Goal: Task Accomplishment & Management: Manage account settings

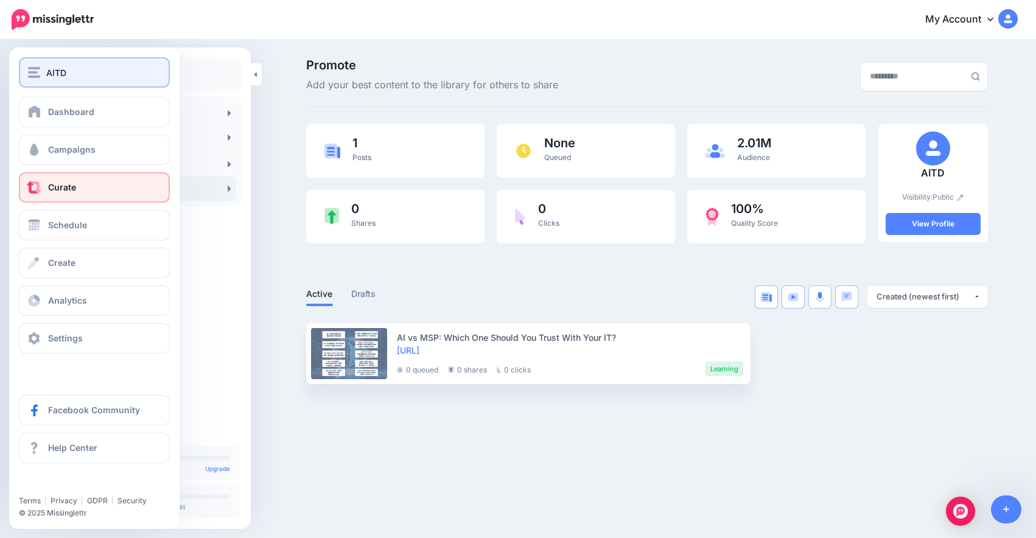
click at [74, 71] on div "AITD" at bounding box center [94, 73] width 133 height 14
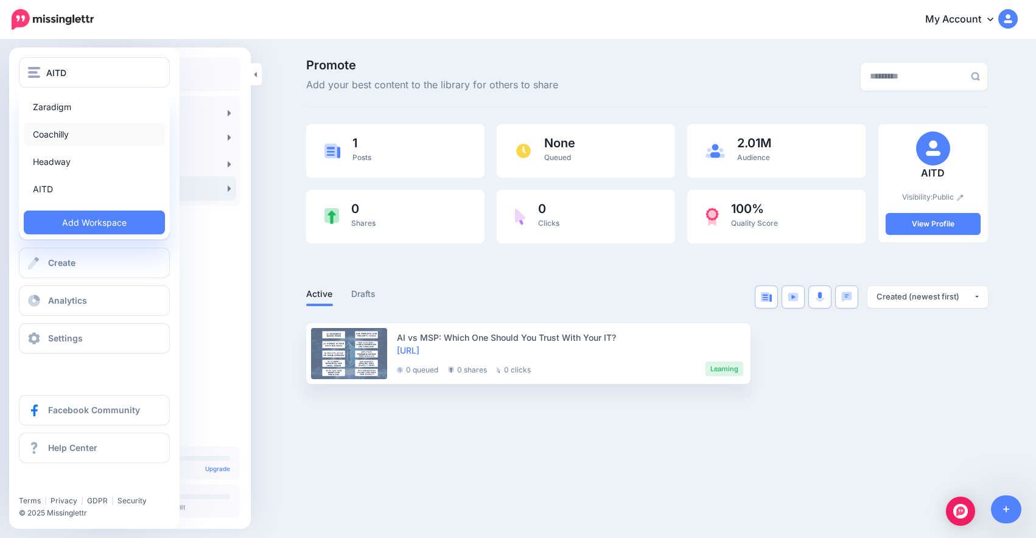
click at [105, 134] on link "Coachilly" at bounding box center [94, 134] width 141 height 24
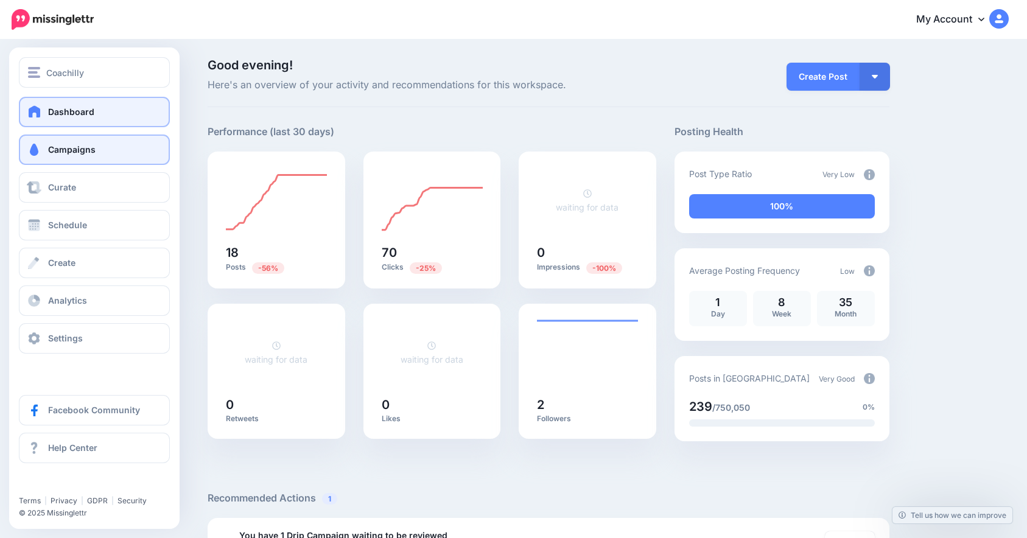
click at [138, 141] on link "Campaigns" at bounding box center [94, 150] width 151 height 30
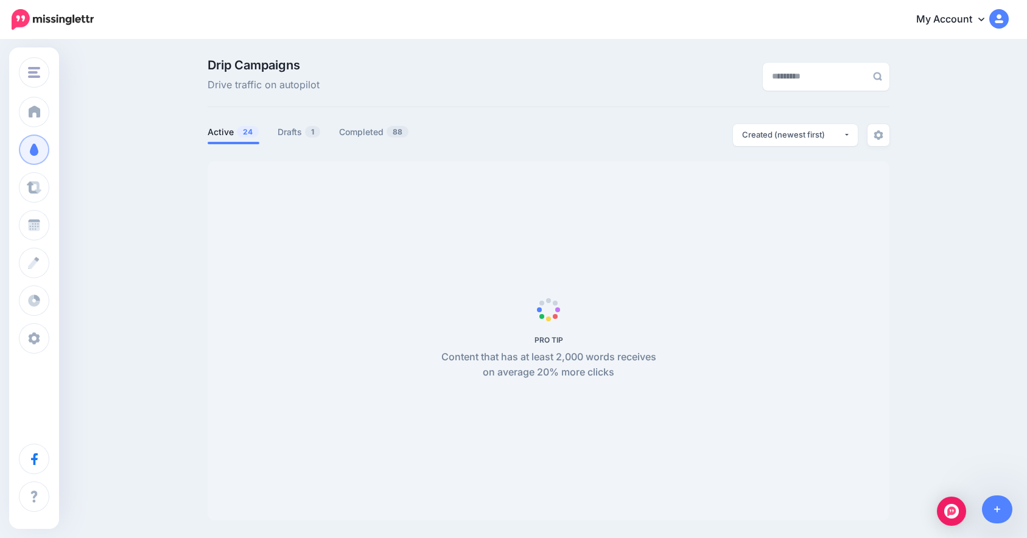
click at [280, 139] on ul "Active 24 Drafts 1 Completed 88" at bounding box center [378, 134] width 341 height 20
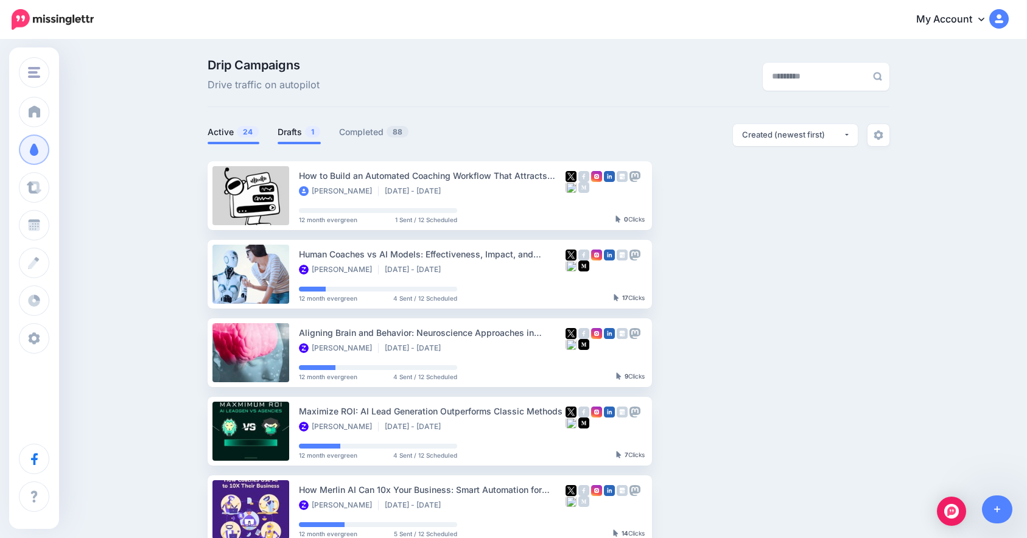
click at [292, 137] on link "Drafts 1" at bounding box center [299, 132] width 43 height 15
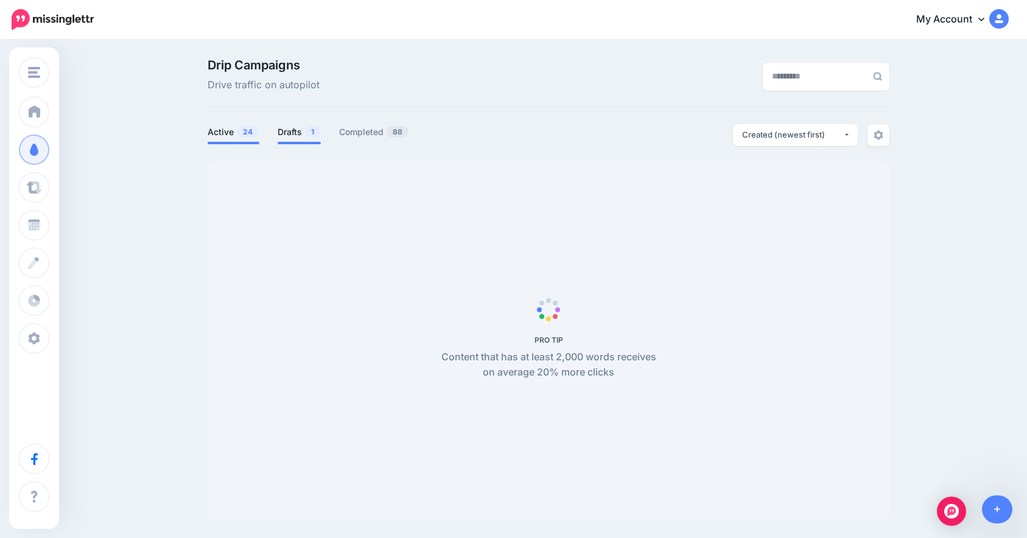
click at [226, 129] on link "Active 24" at bounding box center [234, 132] width 52 height 15
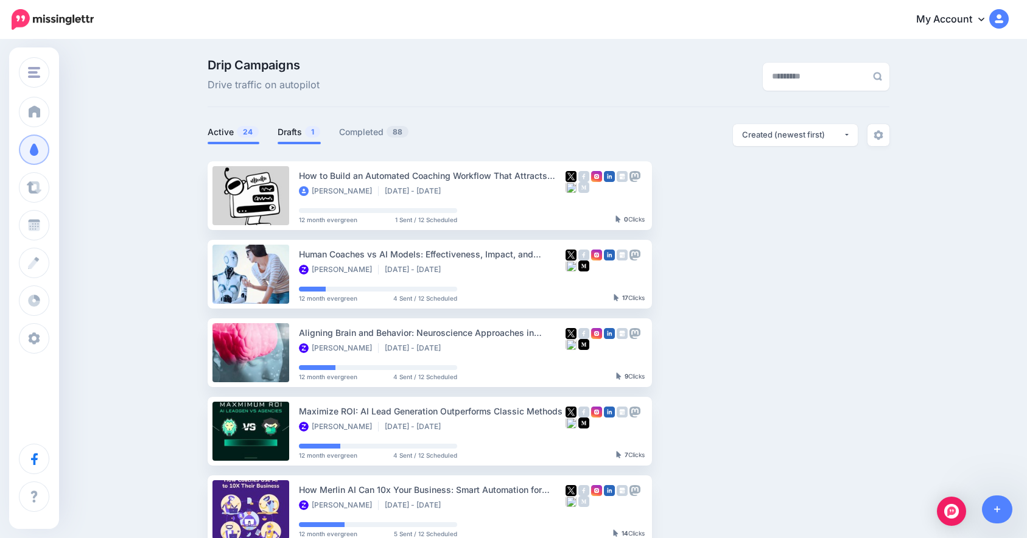
click at [306, 137] on link "Drafts 1" at bounding box center [299, 132] width 43 height 15
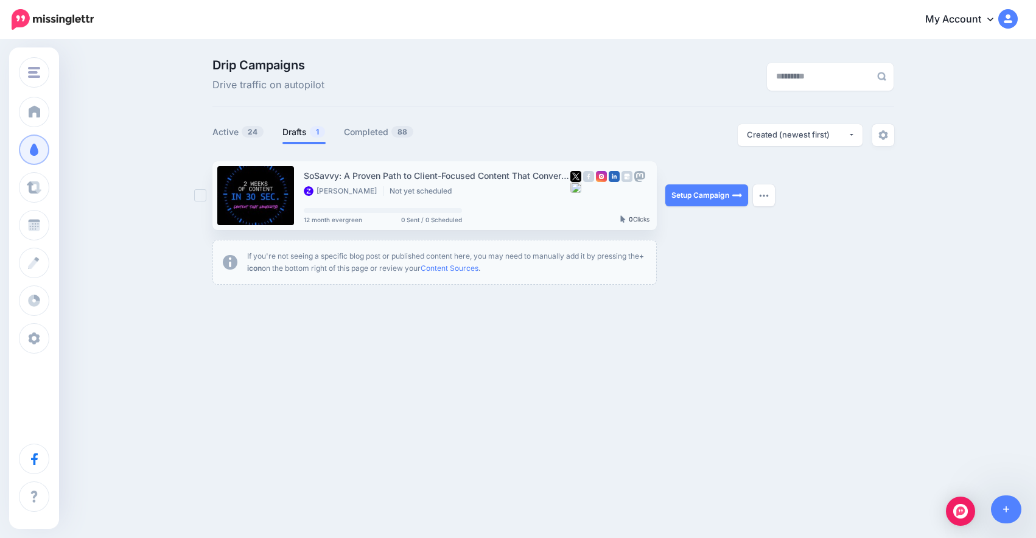
click at [273, 194] on link at bounding box center [255, 195] width 77 height 59
click at [424, 170] on div "SoSavvy: A Proven Path to Client-Focused Content That Converts on LinkedIn" at bounding box center [437, 176] width 267 height 14
click at [682, 192] on link "Setup Campaign" at bounding box center [706, 195] width 83 height 22
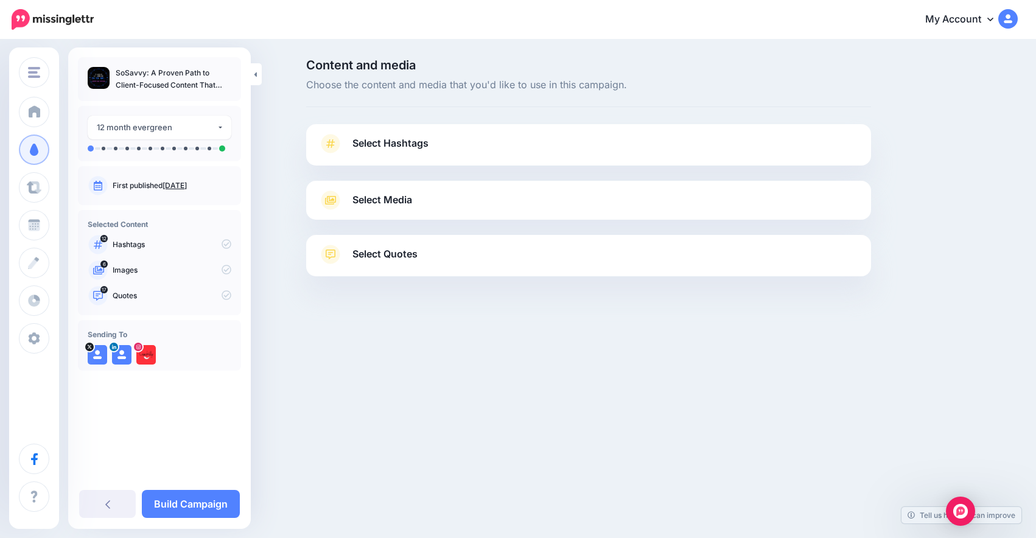
click at [435, 156] on link "Select Hashtags" at bounding box center [588, 150] width 541 height 32
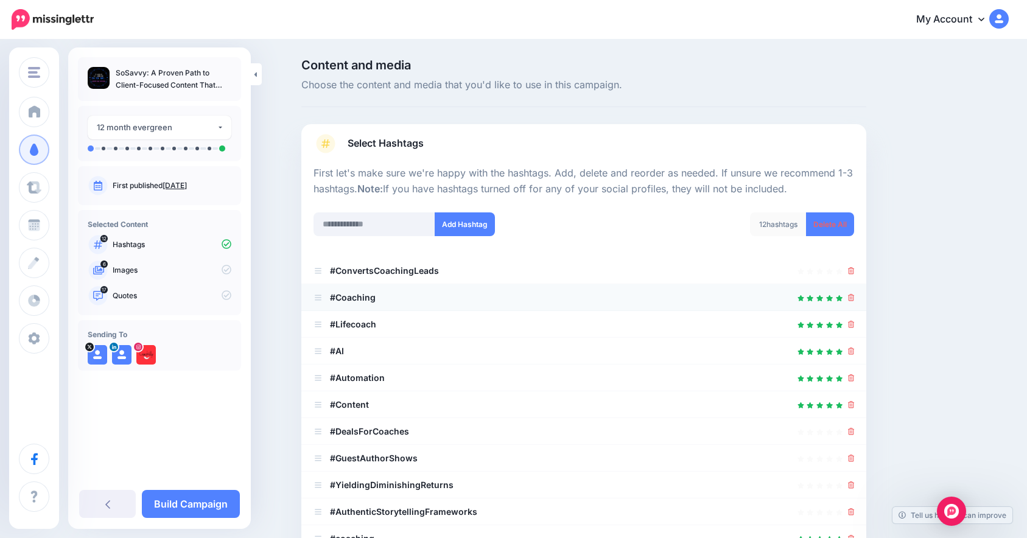
click at [493, 302] on div at bounding box center [584, 297] width 541 height 15
click at [376, 303] on div "#Coaching" at bounding box center [345, 297] width 62 height 15
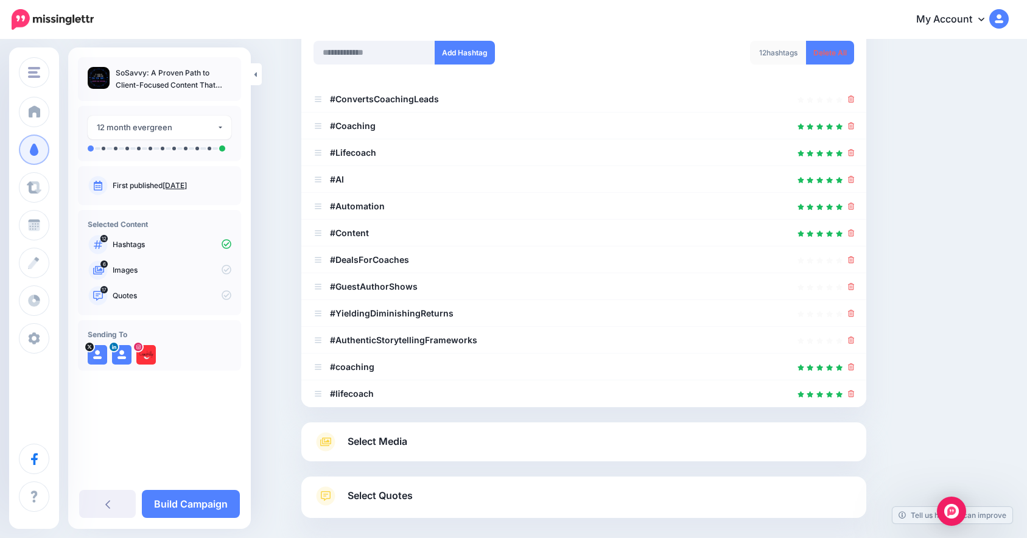
scroll to position [231, 0]
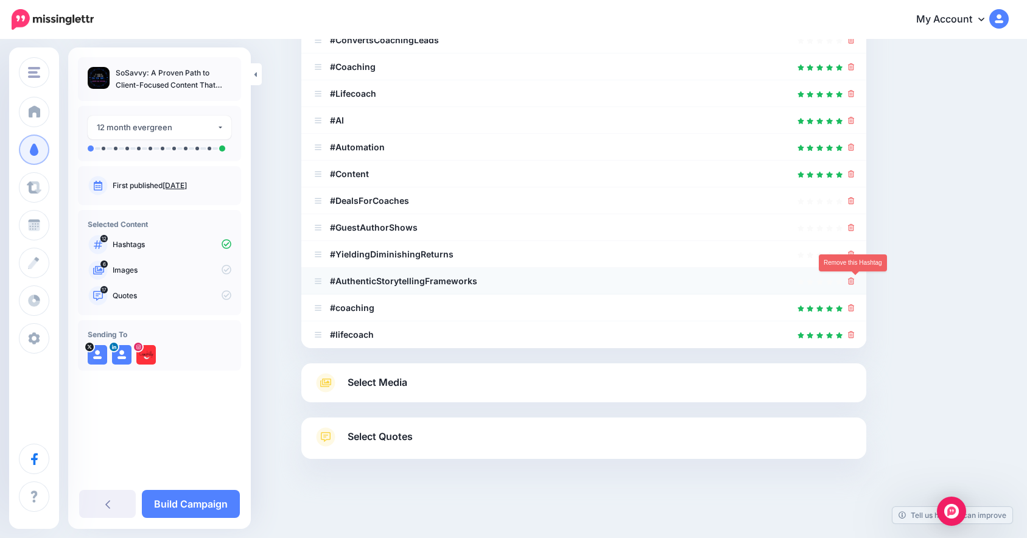
click at [855, 283] on icon at bounding box center [851, 281] width 7 height 7
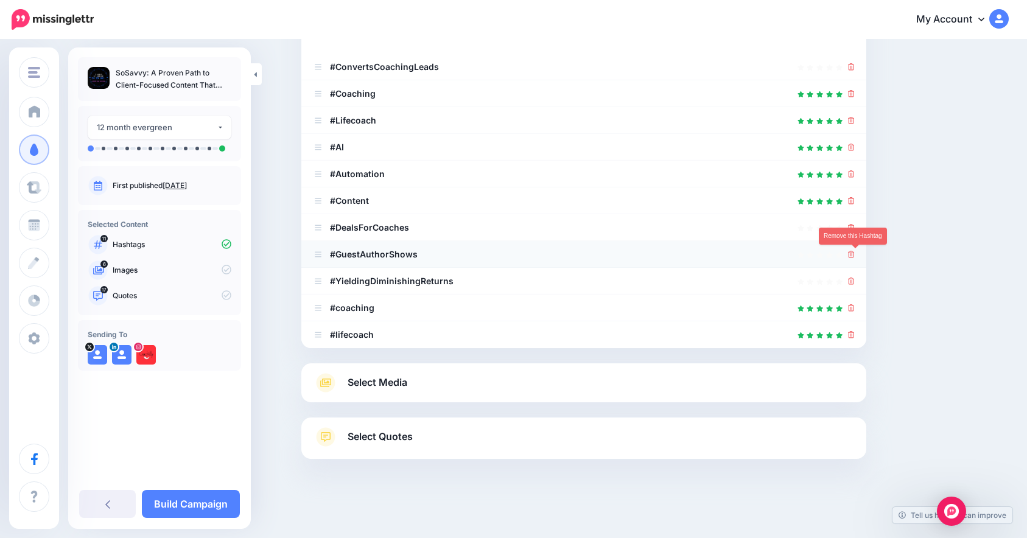
scroll to position [204, 0]
click at [853, 259] on link at bounding box center [851, 254] width 7 height 10
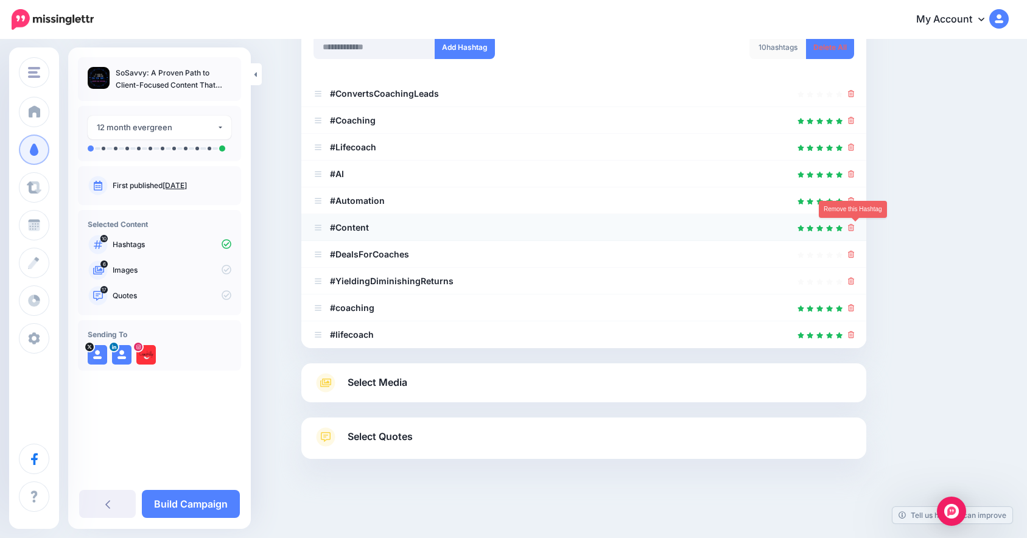
scroll to position [177, 0]
click at [855, 231] on icon at bounding box center [851, 227] width 7 height 7
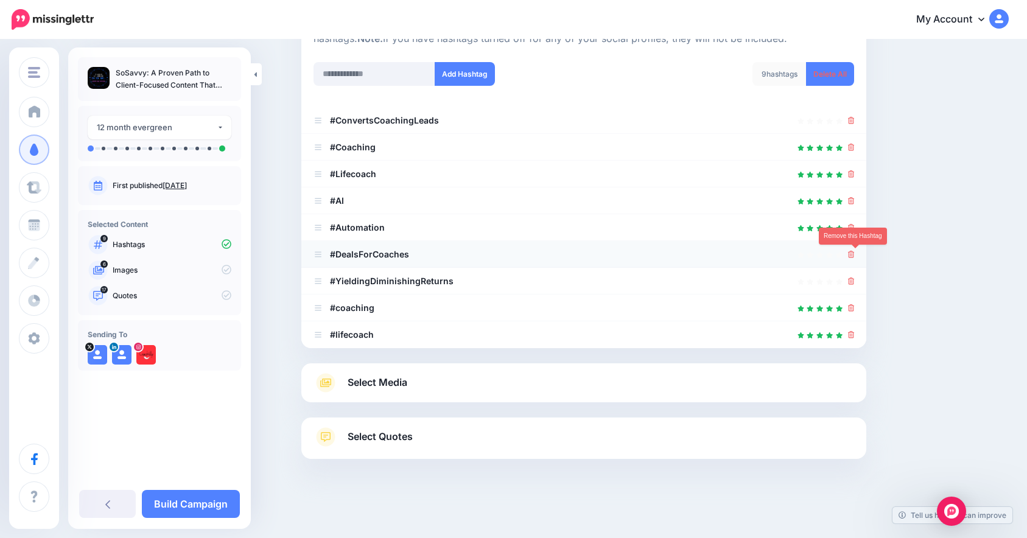
click at [855, 255] on icon at bounding box center [851, 254] width 7 height 7
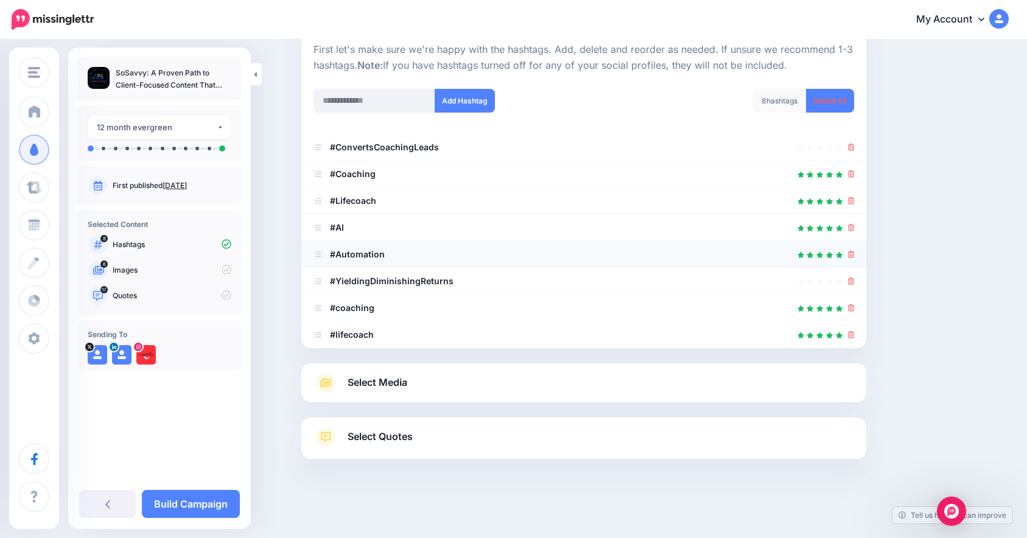
scroll to position [124, 0]
click at [854, 279] on icon at bounding box center [851, 281] width 7 height 7
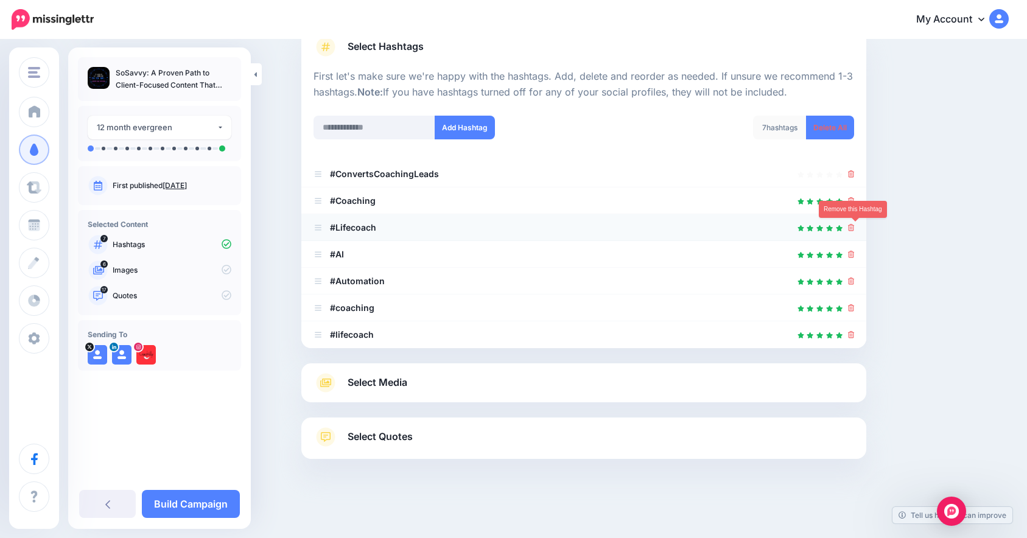
click at [855, 226] on icon at bounding box center [851, 227] width 7 height 7
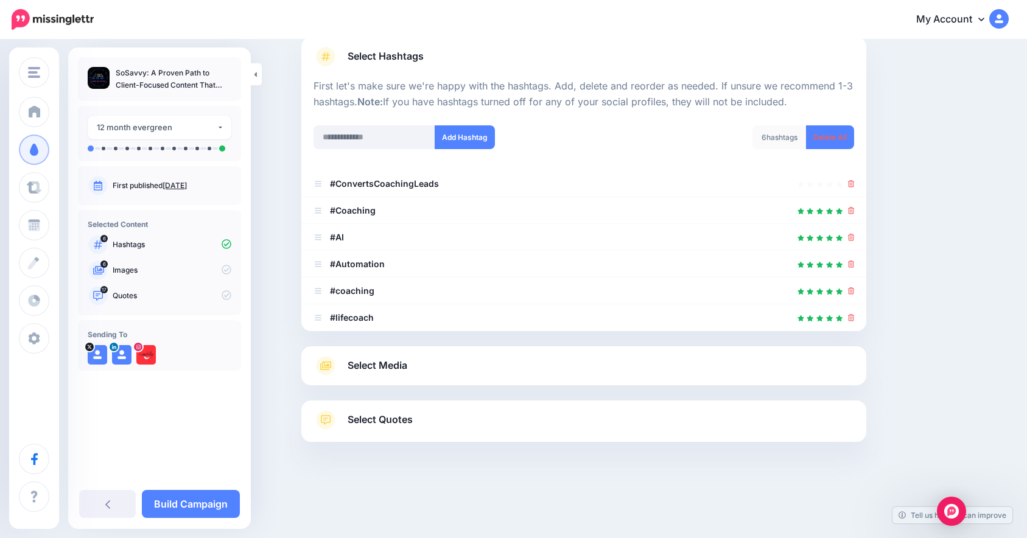
scroll to position [87, 0]
click at [855, 186] on icon at bounding box center [851, 183] width 7 height 7
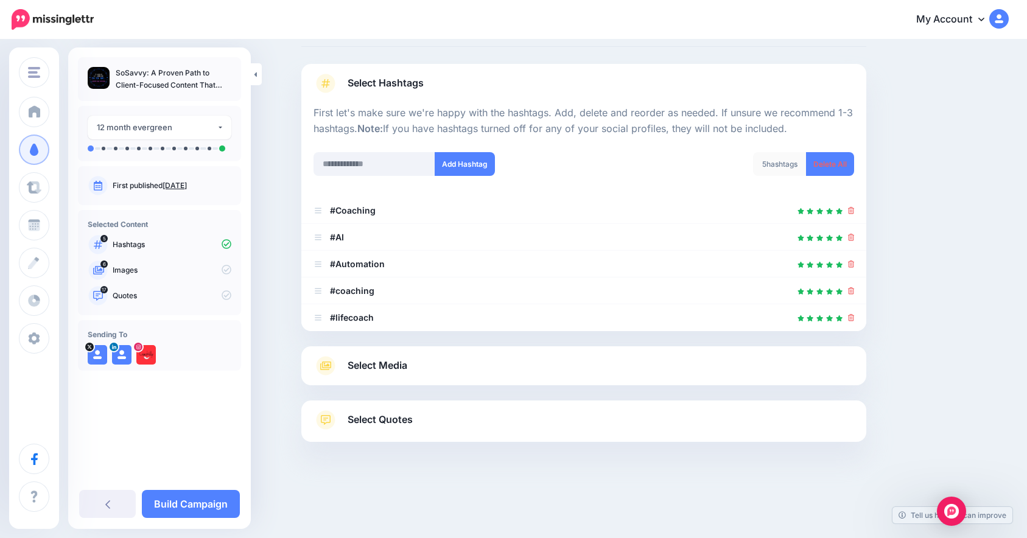
click at [537, 427] on link "Select Quotes" at bounding box center [584, 426] width 541 height 32
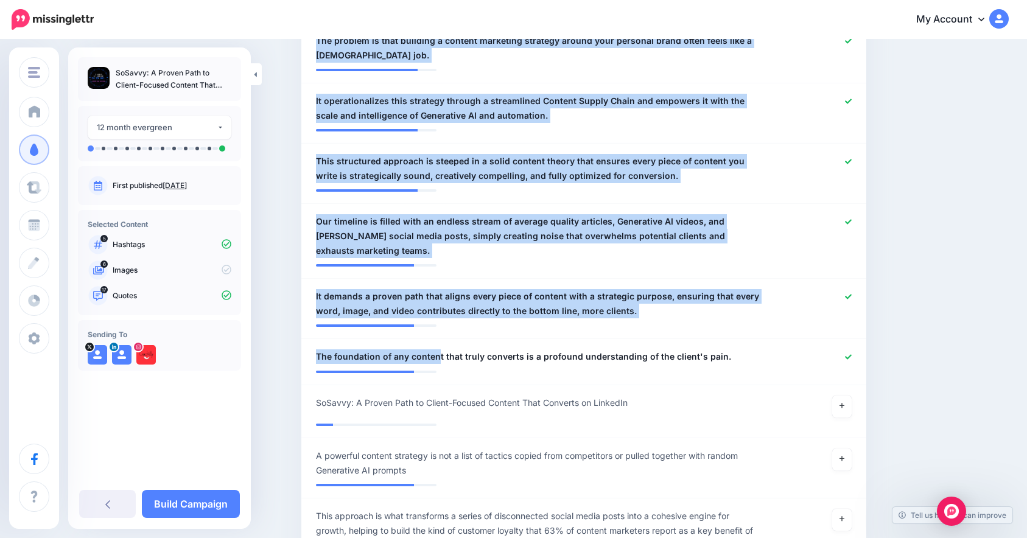
scroll to position [1102, 0]
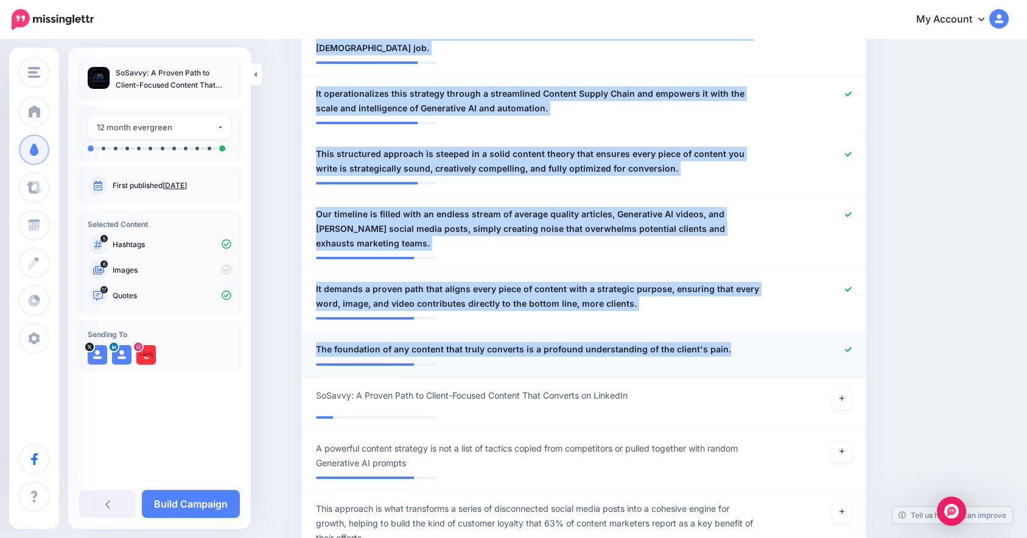
drag, startPoint x: 342, startPoint y: 265, endPoint x: 725, endPoint y: 339, distance: 390.0
copy ul "**********"
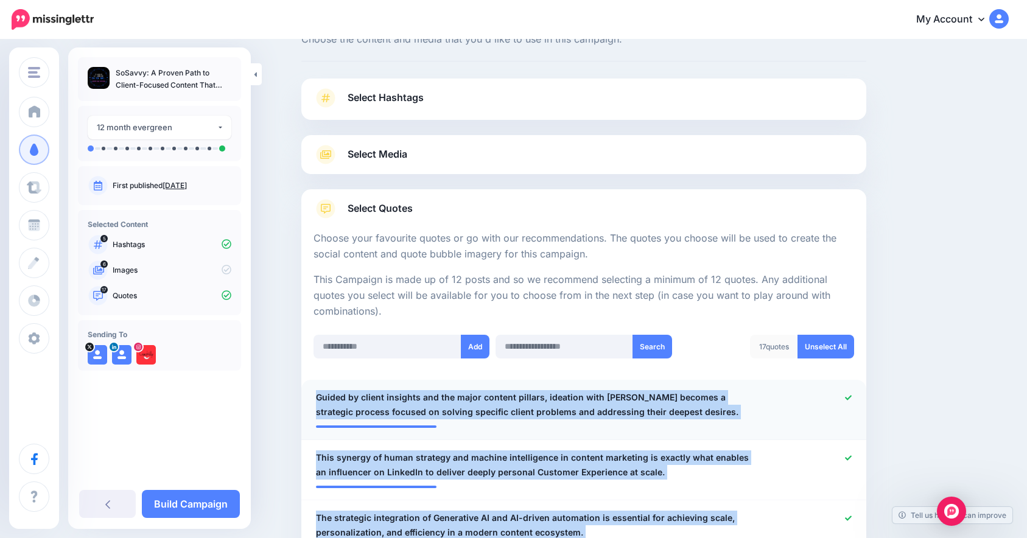
scroll to position [37, 0]
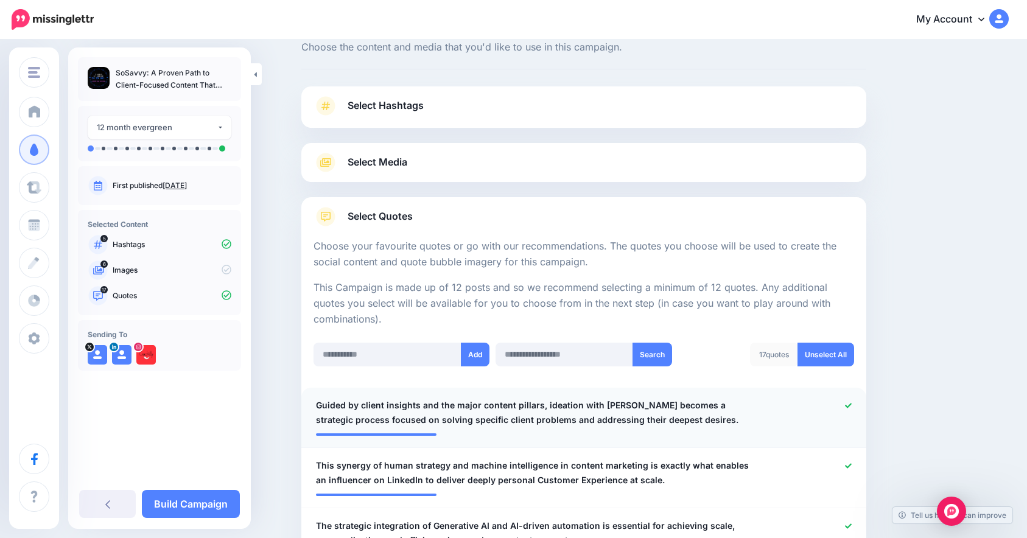
drag, startPoint x: 411, startPoint y: 401, endPoint x: 413, endPoint y: 410, distance: 9.5
click at [410, 402] on span "Guided by client insights and the major content pillars, ideation with SoSavvy …" at bounding box center [538, 412] width 444 height 29
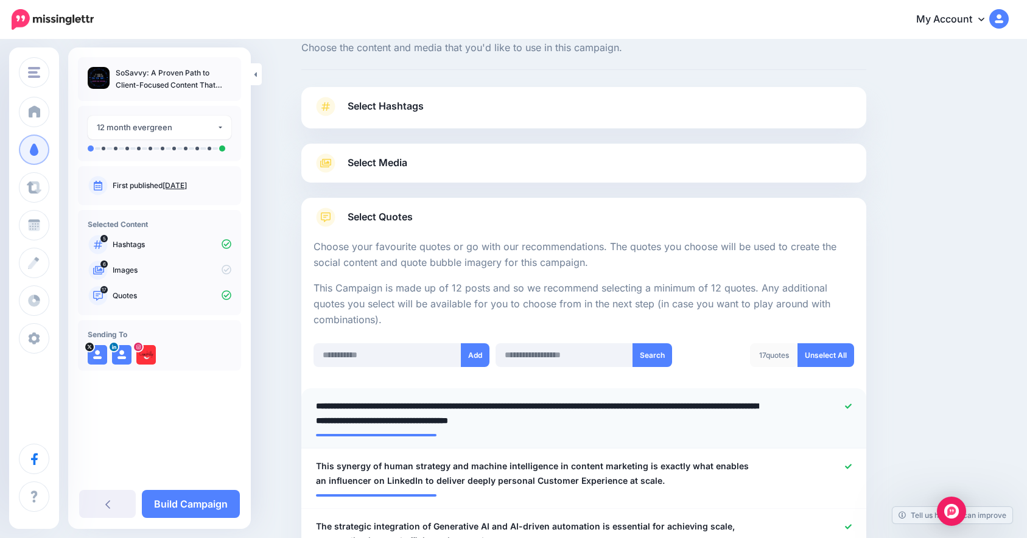
drag, startPoint x: 683, startPoint y: 415, endPoint x: 324, endPoint y: 395, distance: 359.2
click at [324, 395] on li "**********" at bounding box center [583, 418] width 565 height 60
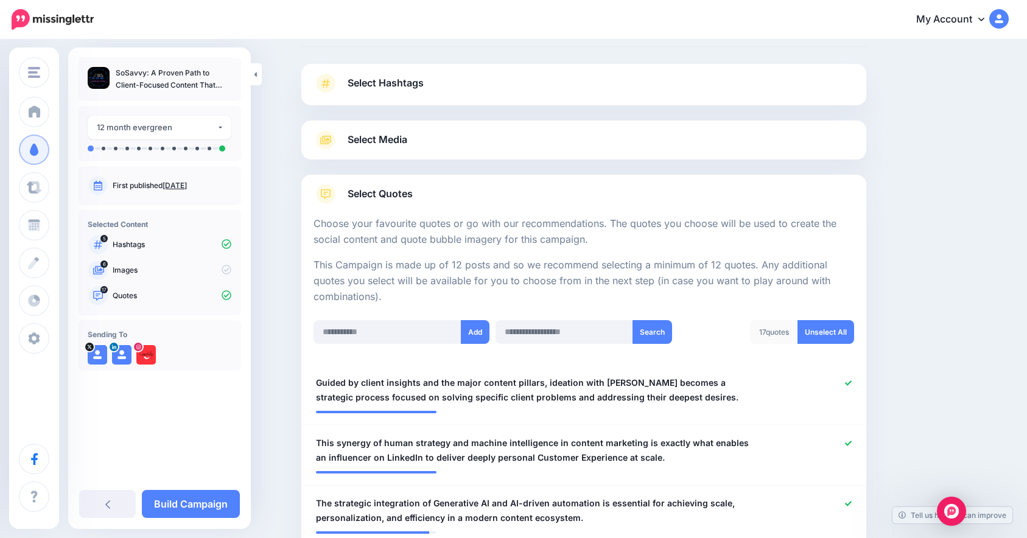
scroll to position [61, 0]
click at [413, 138] on link "Select Media" at bounding box center [584, 139] width 541 height 19
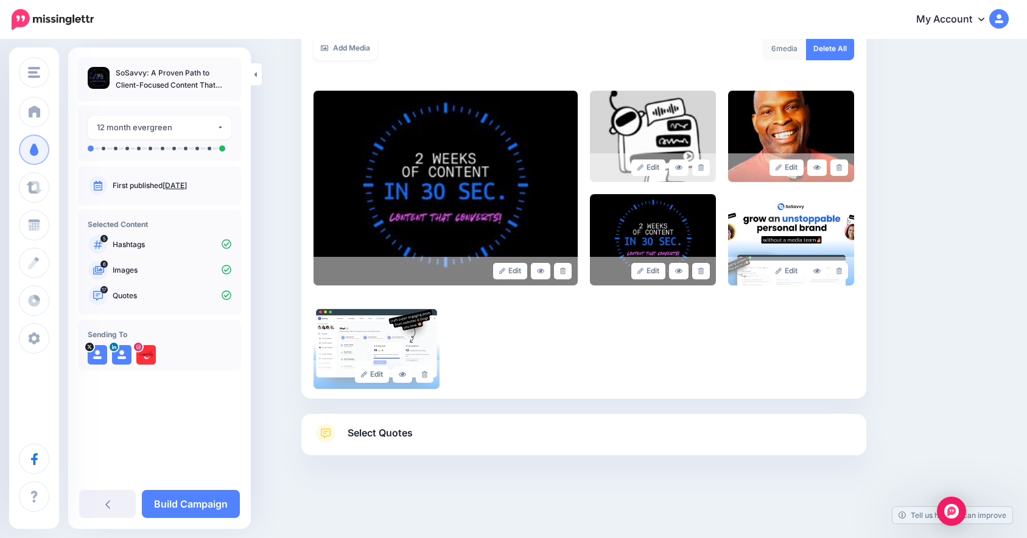
scroll to position [240, 0]
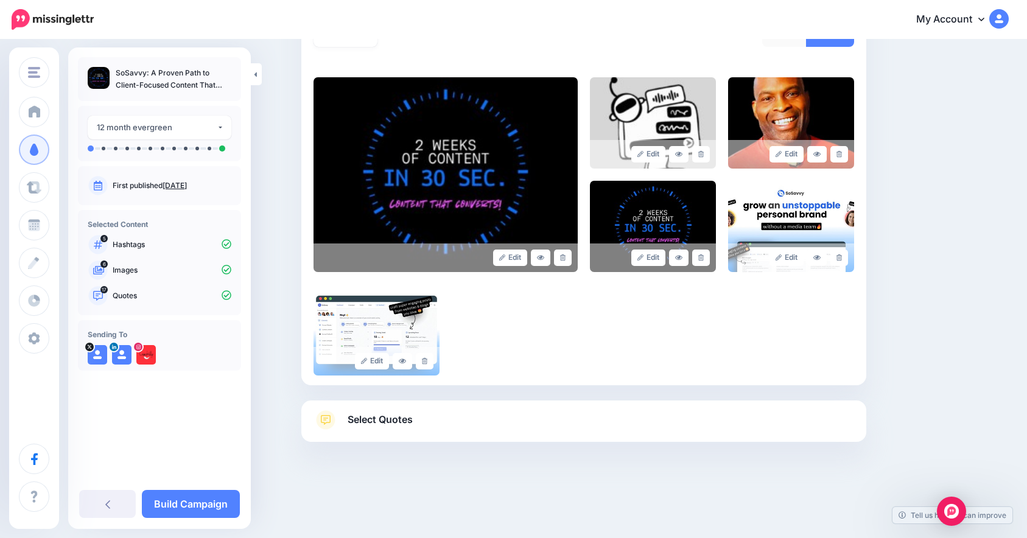
click at [423, 419] on link "Select Quotes" at bounding box center [584, 426] width 541 height 32
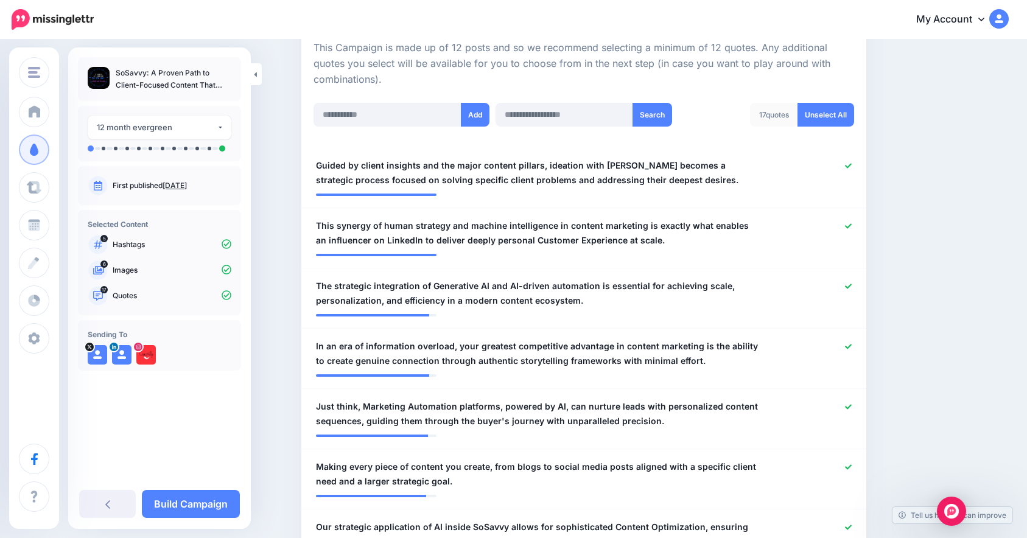
scroll to position [279, 0]
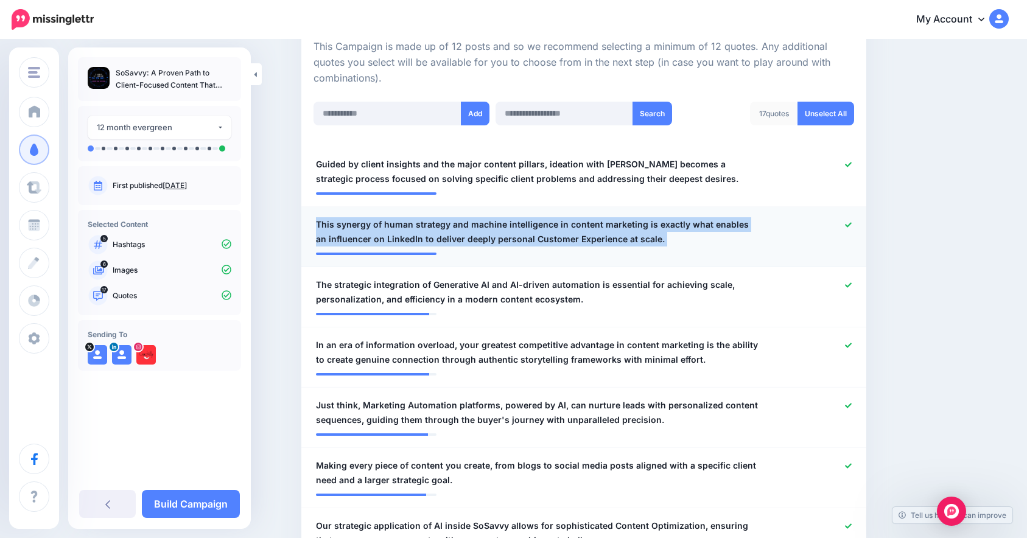
drag, startPoint x: 316, startPoint y: 219, endPoint x: 651, endPoint y: 246, distance: 336.6
click at [654, 251] on li "**********" at bounding box center [583, 237] width 565 height 60
copy li "**********"
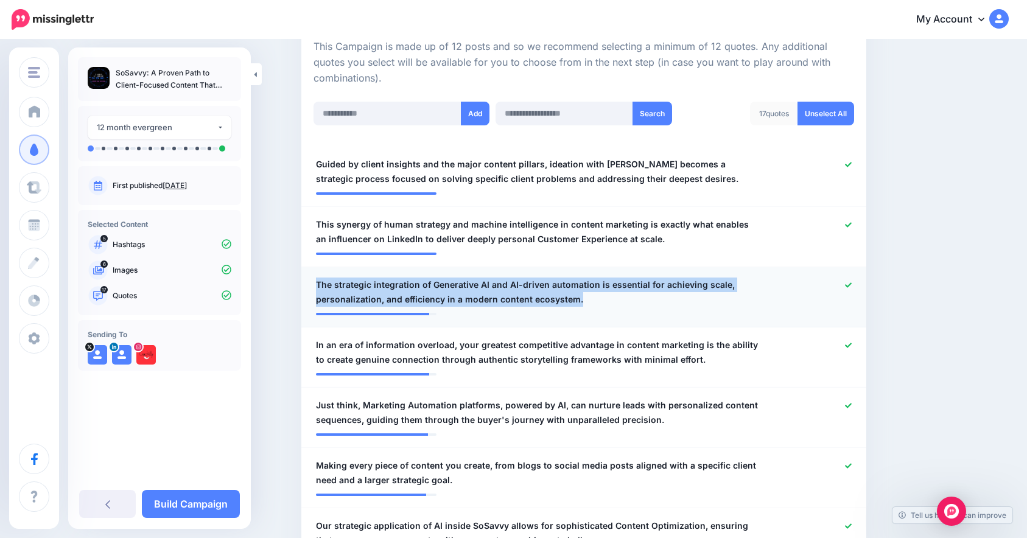
drag, startPoint x: 588, startPoint y: 301, endPoint x: 320, endPoint y: 291, distance: 268.1
click at [320, 291] on span "The strategic integration of Generative AI and AI-driven automation is essentia…" at bounding box center [538, 292] width 444 height 29
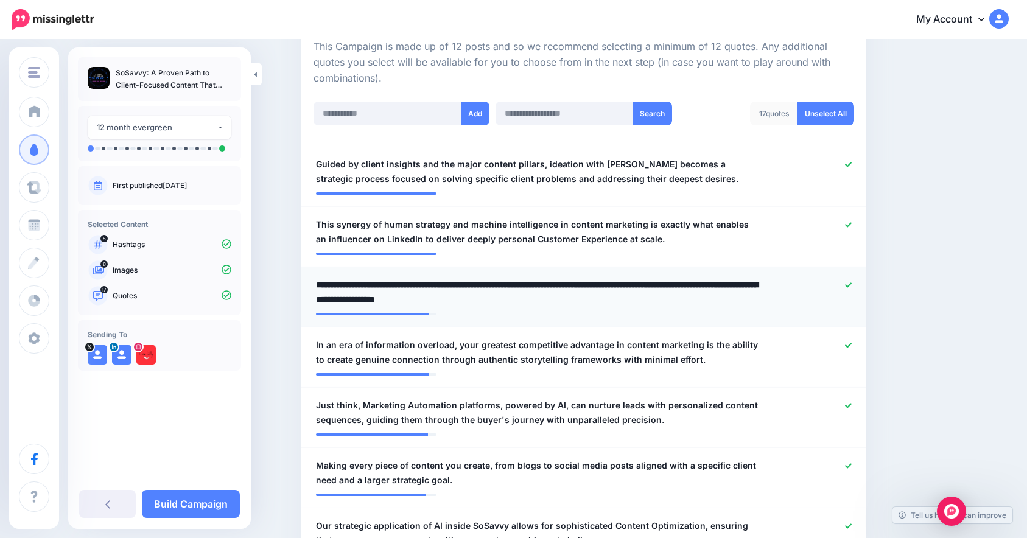
drag, startPoint x: 321, startPoint y: 285, endPoint x: 641, endPoint y: 295, distance: 319.2
click at [641, 295] on textarea "**********" at bounding box center [538, 292] width 444 height 29
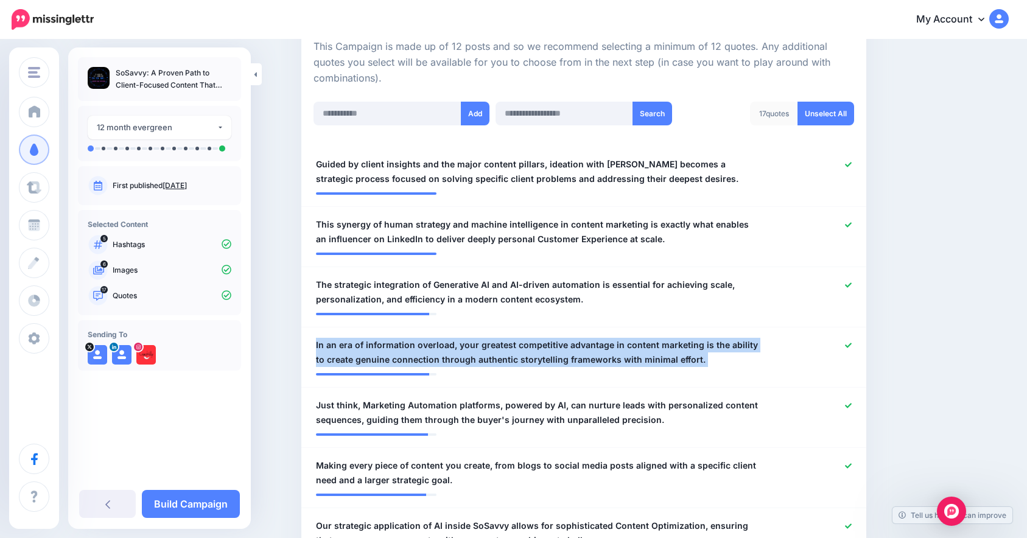
drag, startPoint x: 703, startPoint y: 370, endPoint x: 299, endPoint y: 329, distance: 406.3
copy li "**********"
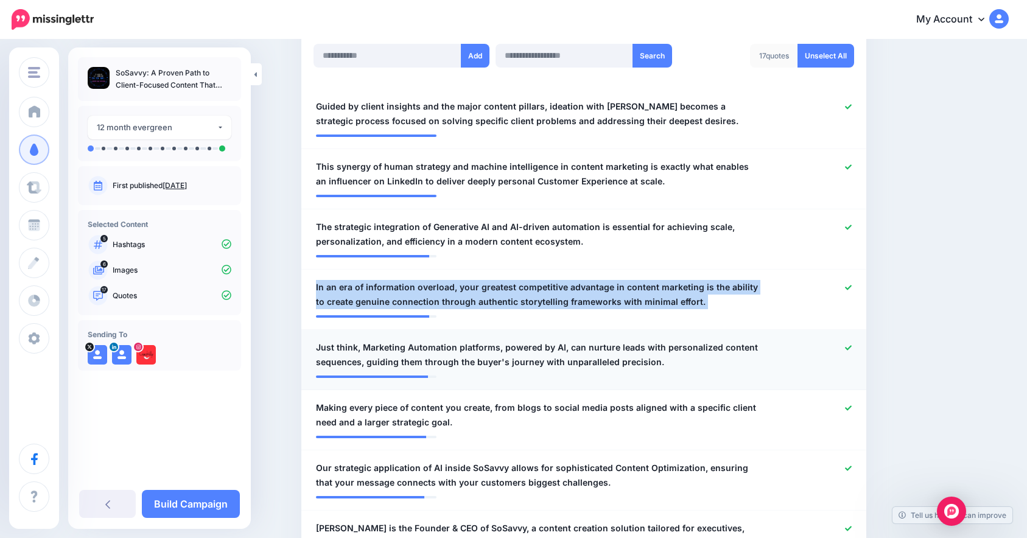
scroll to position [338, 0]
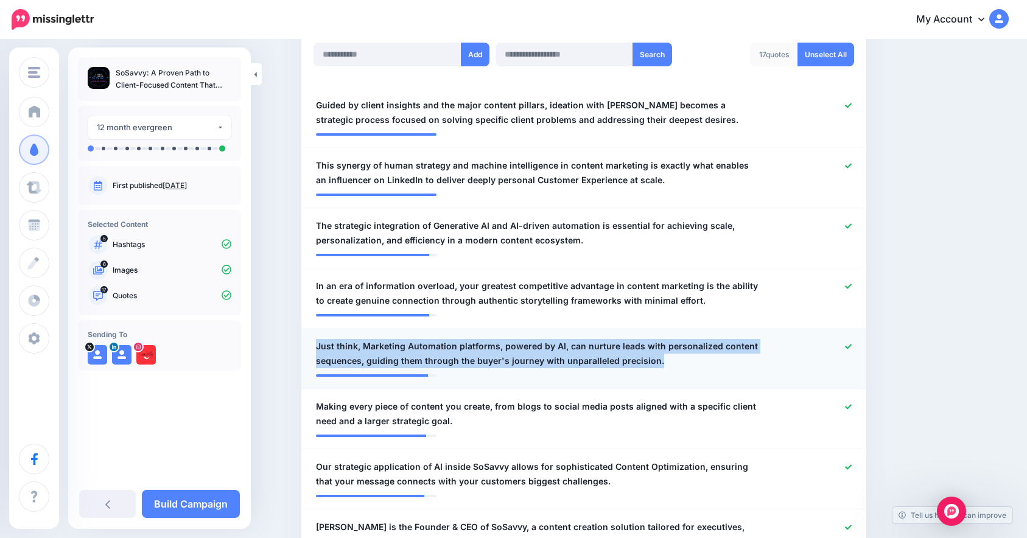
drag, startPoint x: 675, startPoint y: 365, endPoint x: 322, endPoint y: 350, distance: 352.9
click at [322, 350] on span "Just think, Marketing Automation platforms, powered by AI, can nurture leads wi…" at bounding box center [538, 353] width 444 height 29
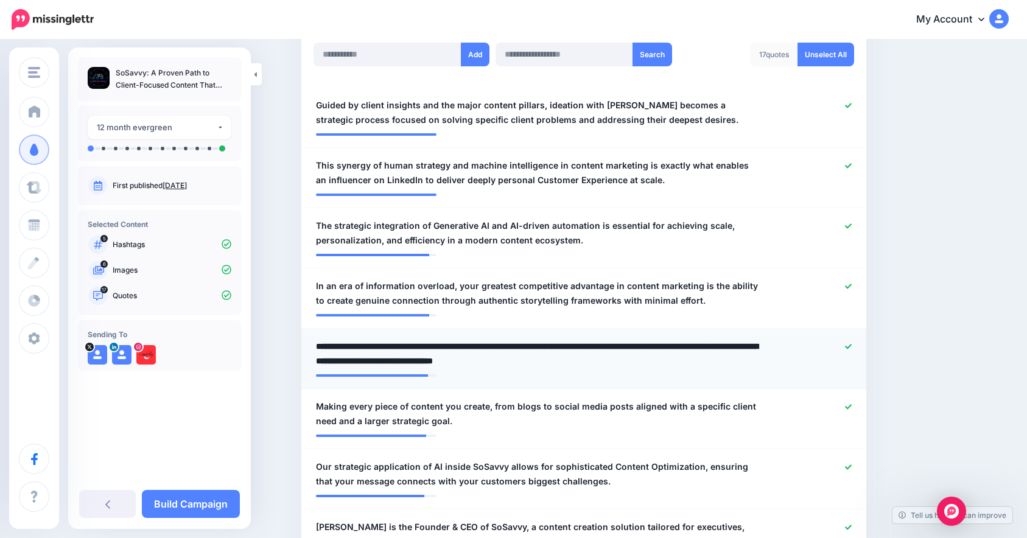
click at [321, 346] on textarea "**********" at bounding box center [538, 353] width 444 height 29
drag, startPoint x: 321, startPoint y: 346, endPoint x: 688, endPoint y: 363, distance: 366.9
click at [688, 363] on textarea "**********" at bounding box center [538, 353] width 444 height 29
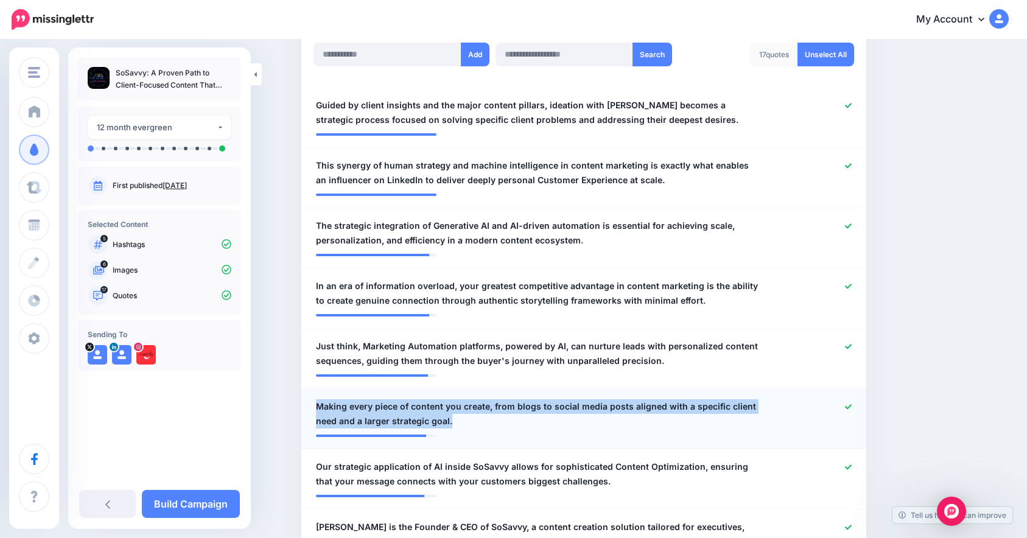
drag, startPoint x: 463, startPoint y: 426, endPoint x: 322, endPoint y: 409, distance: 141.7
click at [322, 409] on span "Making every piece of content you create, from blogs to social media posts alig…" at bounding box center [538, 413] width 444 height 29
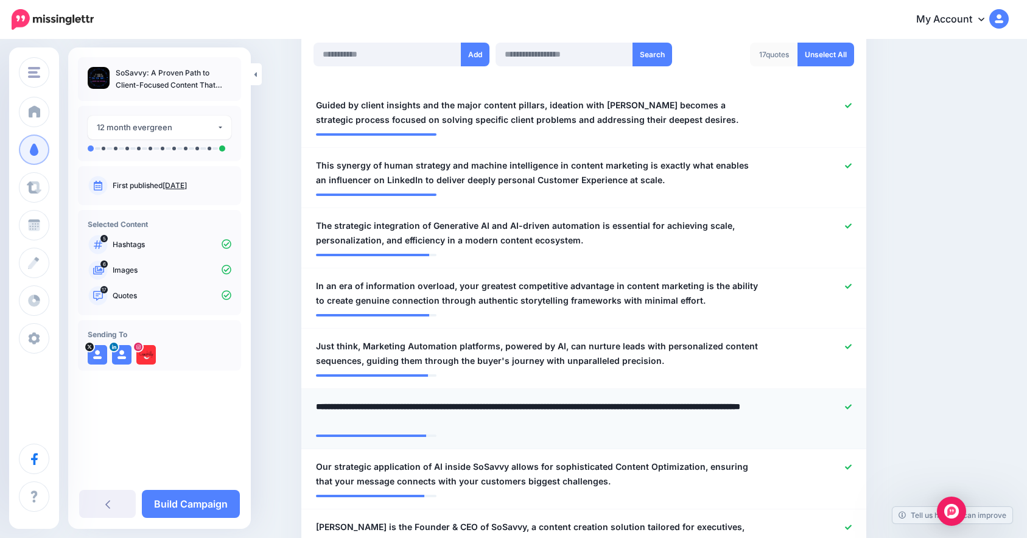
drag, startPoint x: 321, startPoint y: 406, endPoint x: 511, endPoint y: 429, distance: 191.3
click at [511, 429] on li "**********" at bounding box center [583, 419] width 565 height 60
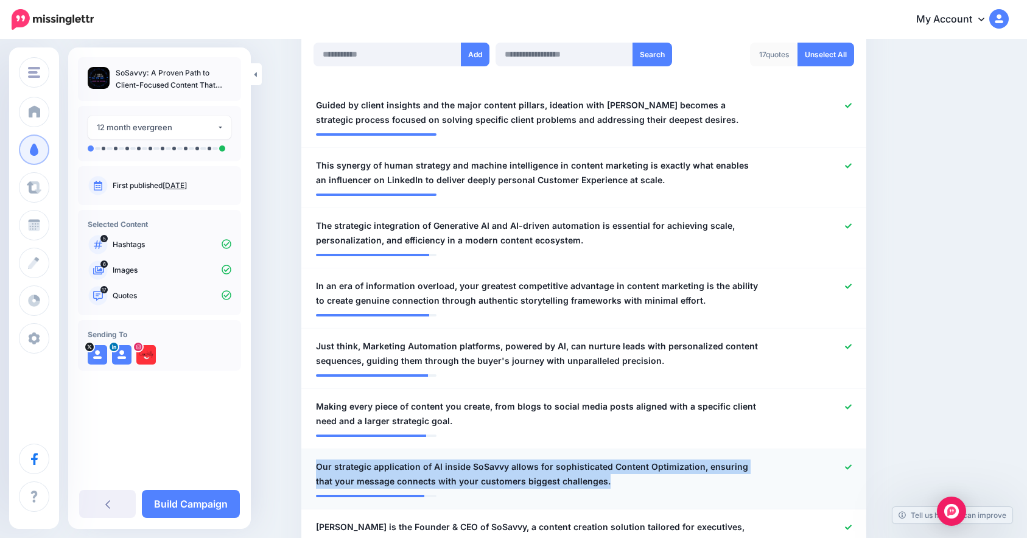
drag, startPoint x: 603, startPoint y: 488, endPoint x: 321, endPoint y: 471, distance: 281.8
click at [321, 471] on span "Our strategic application of AI inside SoSavvy allows for sophisticated Content…" at bounding box center [538, 474] width 444 height 29
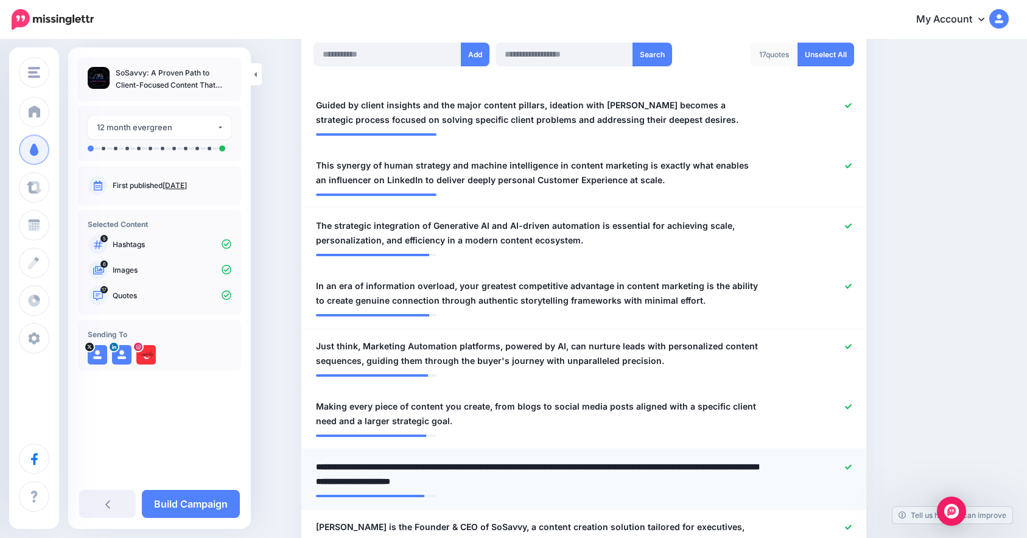
drag, startPoint x: 323, startPoint y: 472, endPoint x: 595, endPoint y: 487, distance: 272.0
click at [595, 487] on textarea "**********" at bounding box center [538, 474] width 444 height 29
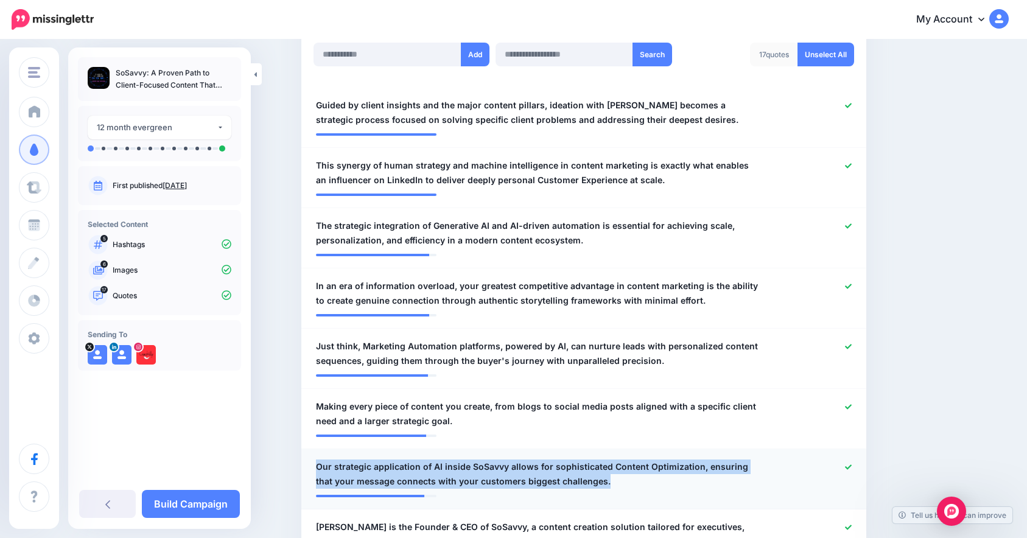
drag, startPoint x: 606, startPoint y: 487, endPoint x: 320, endPoint y: 469, distance: 286.7
click at [320, 469] on div "**********" at bounding box center [538, 474] width 462 height 29
copy span "Our strategic application of AI inside SoSavvy allows for sophisticated Content…"
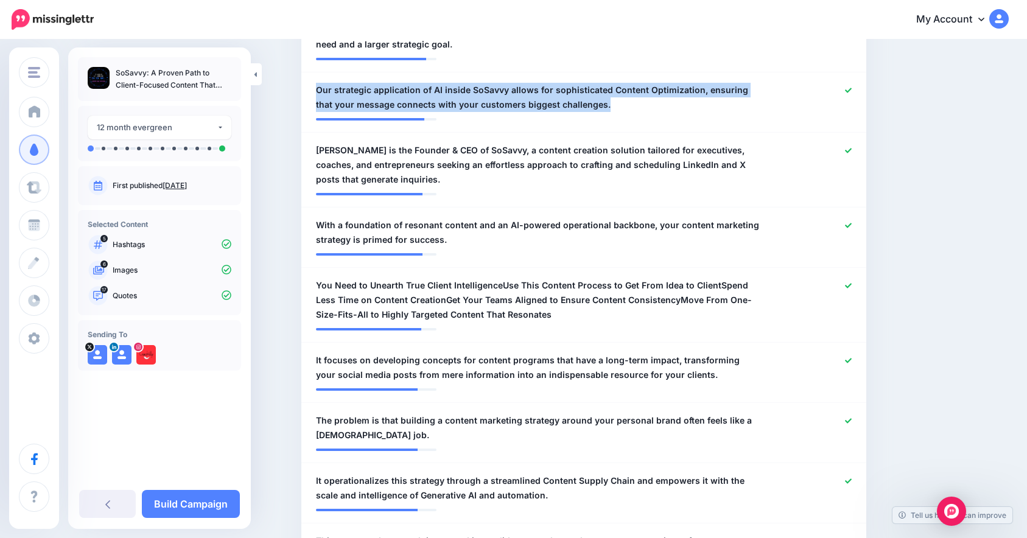
scroll to position [716, 0]
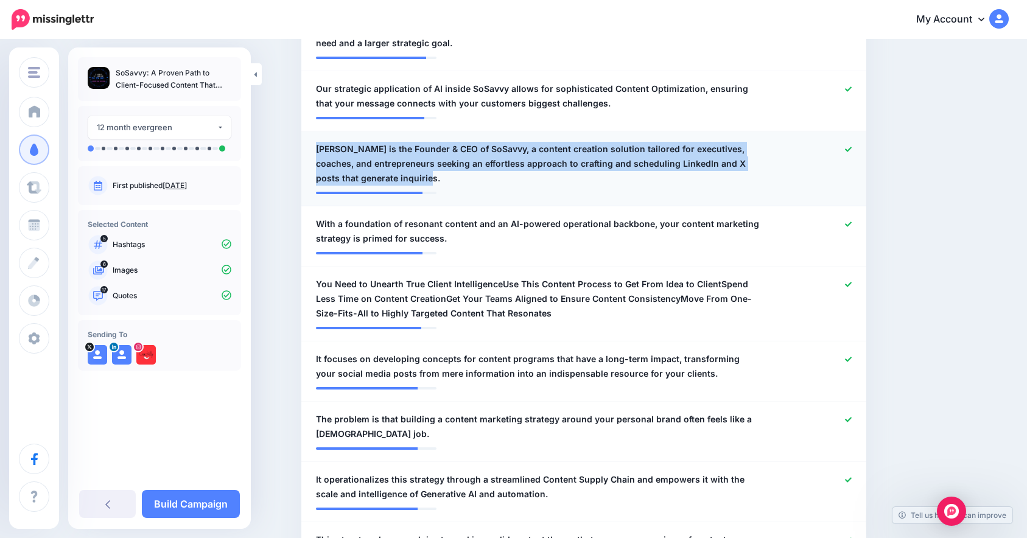
drag, startPoint x: 451, startPoint y: 180, endPoint x: 321, endPoint y: 148, distance: 134.2
click at [321, 148] on span "Olu Adedeji is the Founder & CEO of SoSavvy, a content creation solution tailor…" at bounding box center [538, 164] width 444 height 44
drag, startPoint x: 320, startPoint y: 148, endPoint x: 425, endPoint y: 176, distance: 109.0
click at [425, 176] on div "**********" at bounding box center [538, 164] width 462 height 44
copy span "Olu Adedeji is the Founder & CEO of SoSavvy, a content creation solution tailor…"
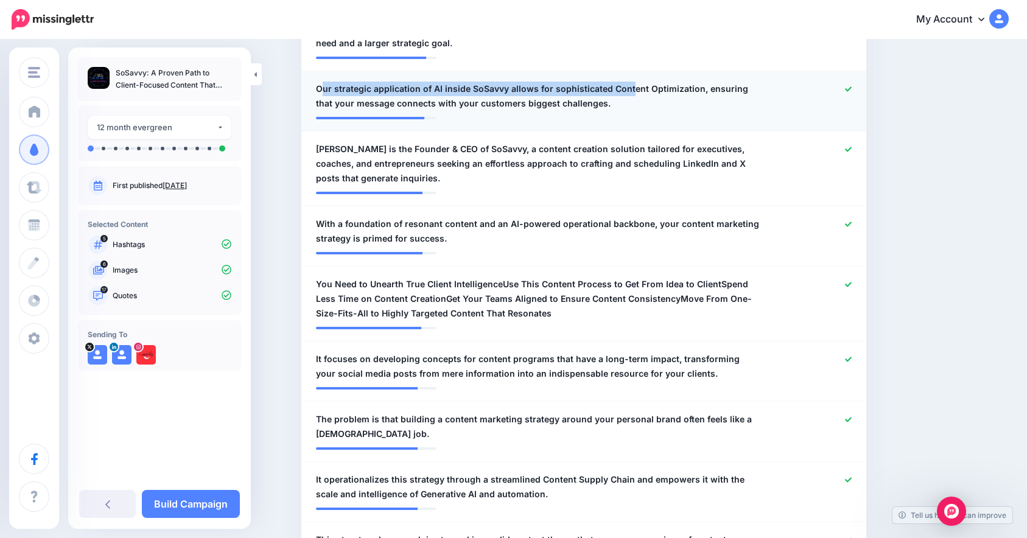
drag, startPoint x: 633, startPoint y: 94, endPoint x: 324, endPoint y: 86, distance: 308.8
click at [325, 86] on span "Our strategic application of AI inside SoSavvy allows for sophisticated Content…" at bounding box center [538, 96] width 444 height 29
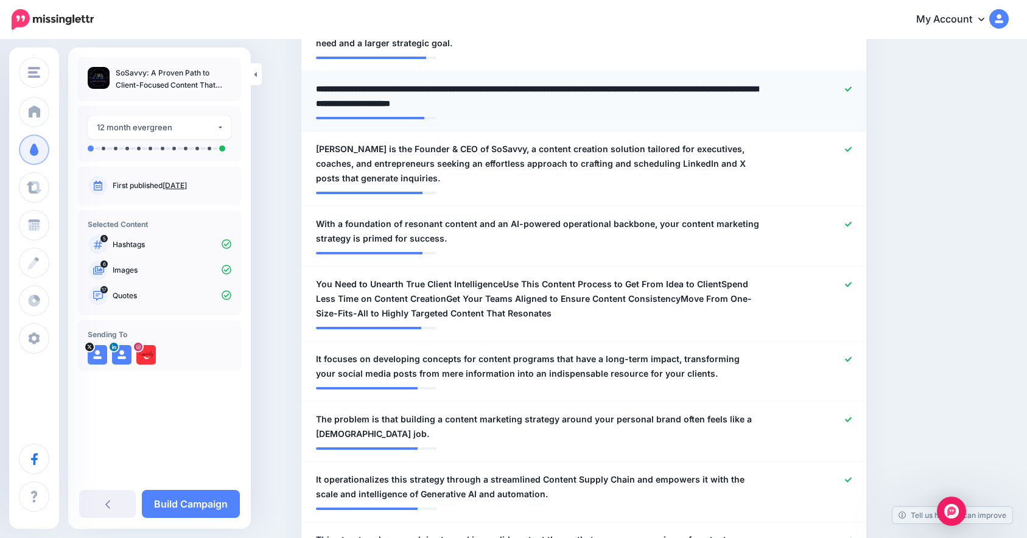
click at [321, 85] on textarea "**********" at bounding box center [538, 96] width 444 height 29
drag, startPoint x: 321, startPoint y: 85, endPoint x: 603, endPoint y: 100, distance: 282.3
click at [603, 100] on textarea "**********" at bounding box center [538, 96] width 444 height 29
